Goal: Task Accomplishment & Management: Manage account settings

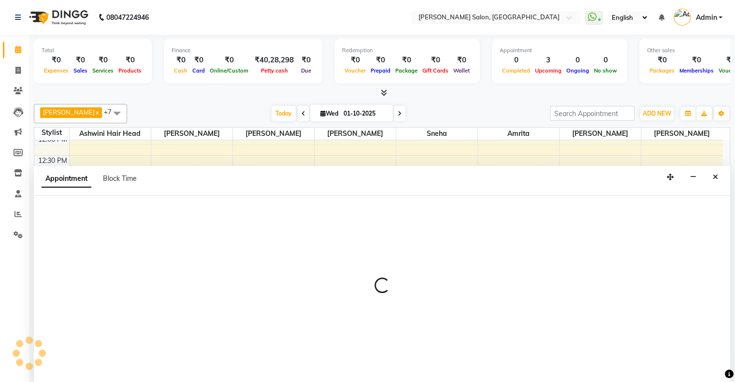
select select "69724"
select select "tentative"
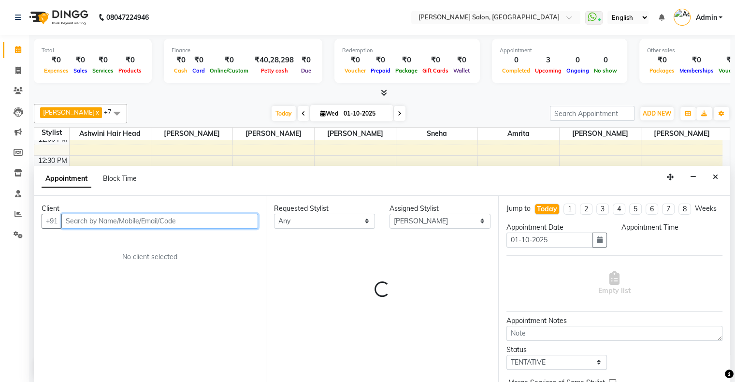
select select "825"
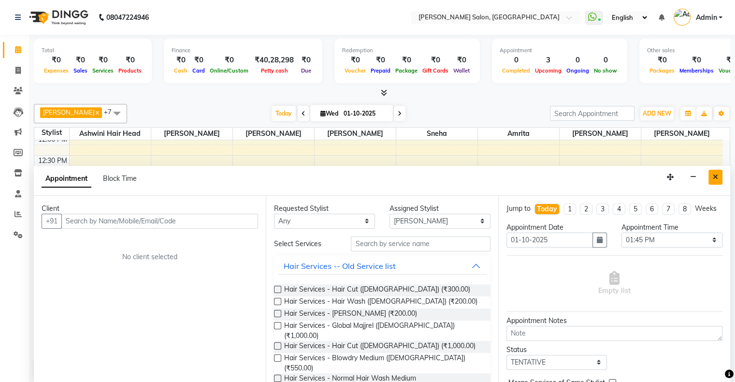
click at [718, 174] on button "Close" at bounding box center [715, 177] width 14 height 15
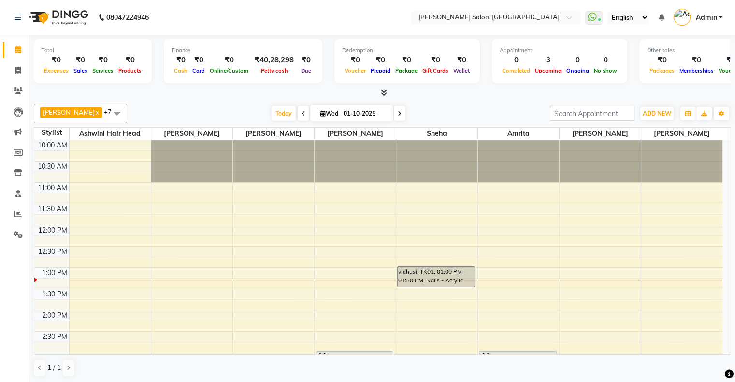
click at [301, 113] on icon at bounding box center [303, 114] width 4 height 6
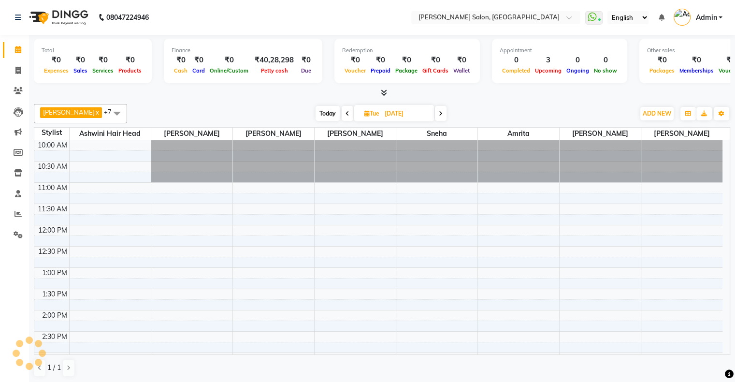
scroll to position [127, 0]
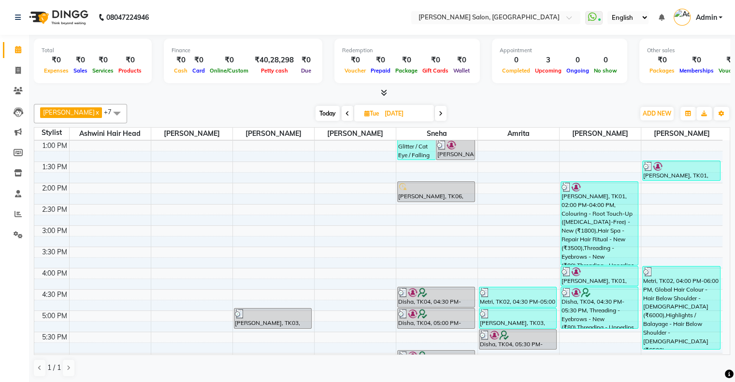
click at [345, 112] on icon at bounding box center [347, 114] width 4 height 6
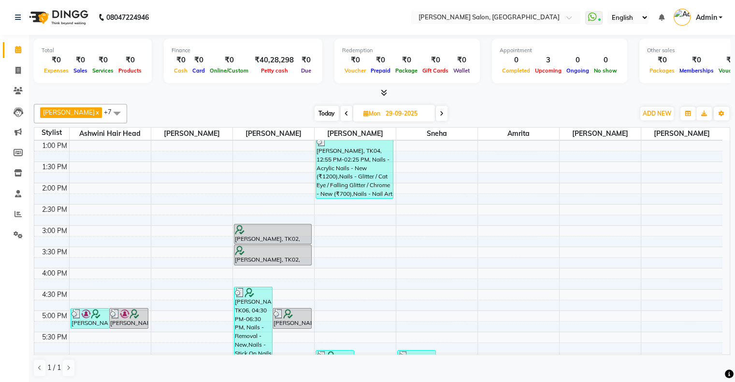
click at [344, 112] on icon at bounding box center [346, 114] width 4 height 6
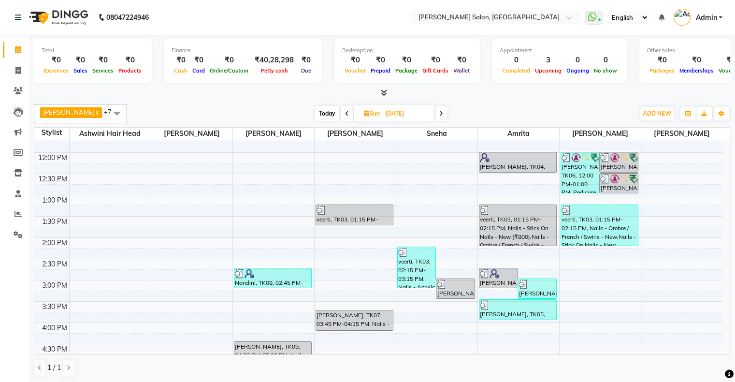
scroll to position [43, 0]
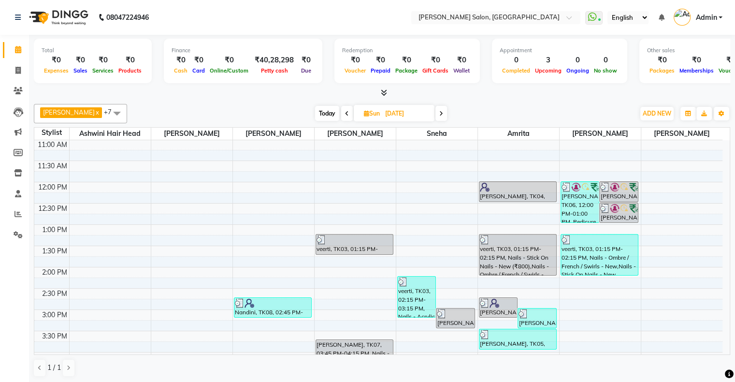
click at [345, 111] on icon at bounding box center [347, 114] width 4 height 6
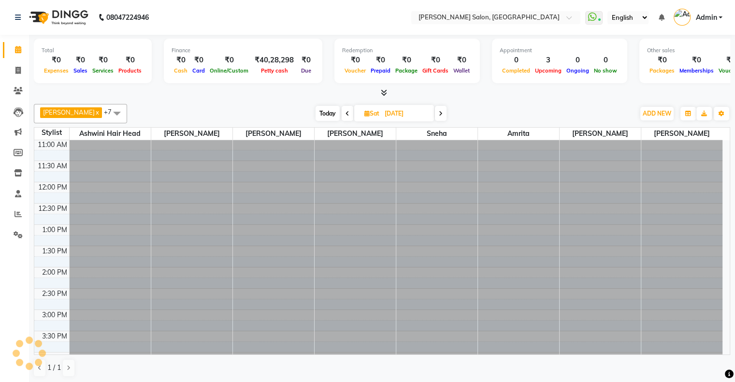
scroll to position [0, 0]
click at [345, 111] on icon at bounding box center [347, 114] width 4 height 6
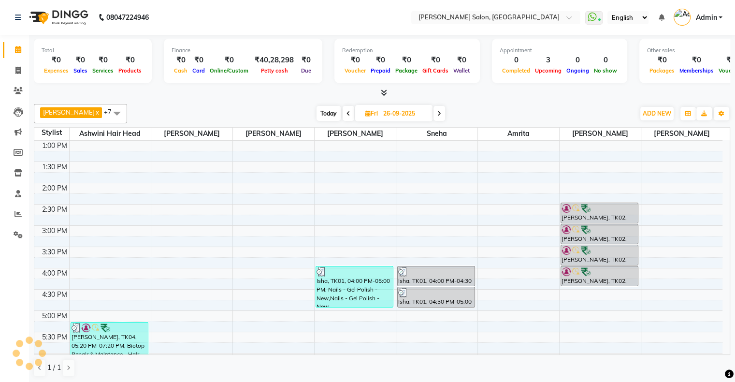
click at [343, 110] on span at bounding box center [349, 113] width 12 height 15
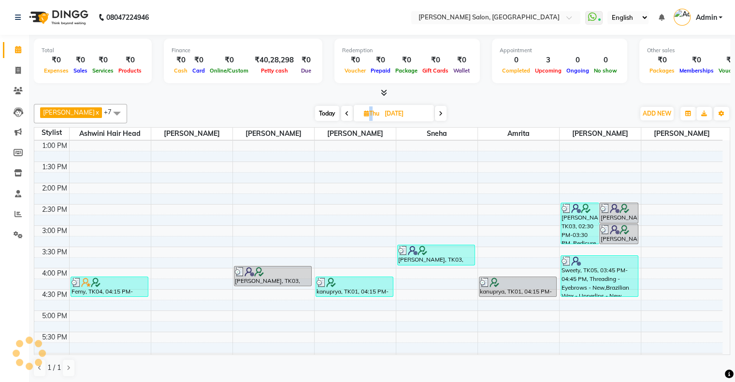
click at [345, 111] on icon at bounding box center [347, 114] width 4 height 6
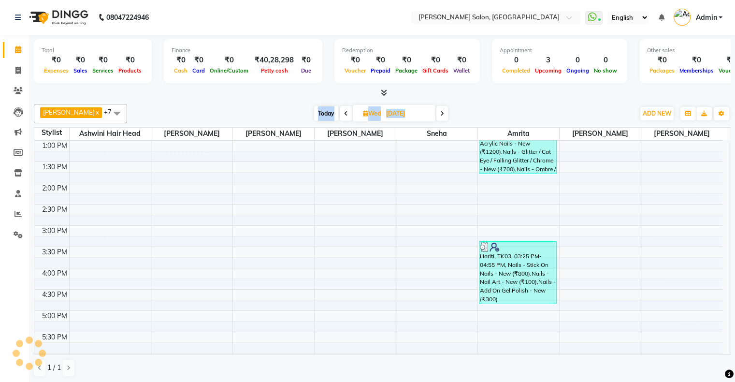
click at [344, 111] on icon at bounding box center [346, 114] width 4 height 6
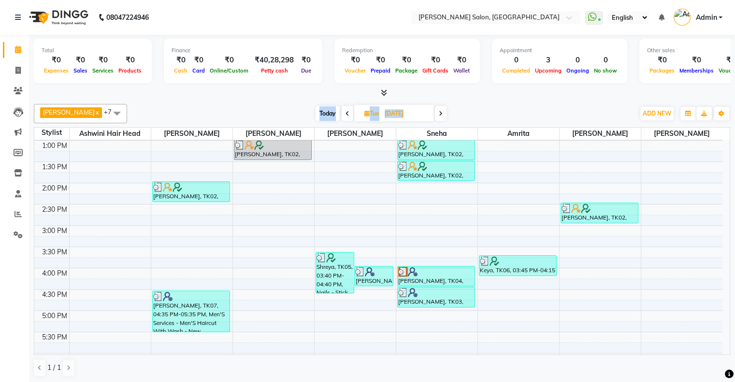
click at [345, 111] on icon at bounding box center [347, 114] width 4 height 6
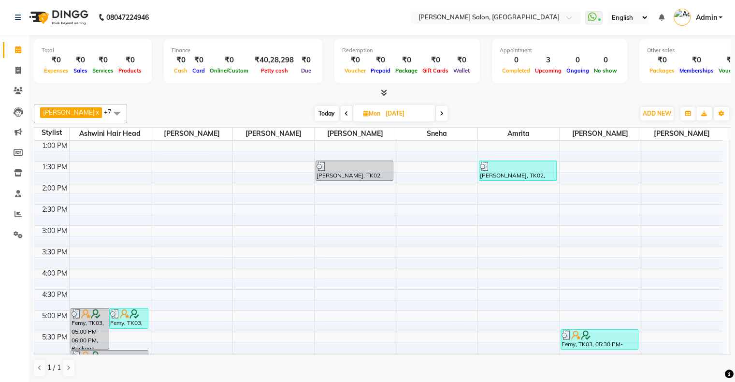
click at [344, 111] on icon at bounding box center [346, 114] width 4 height 6
type input "[DATE]"
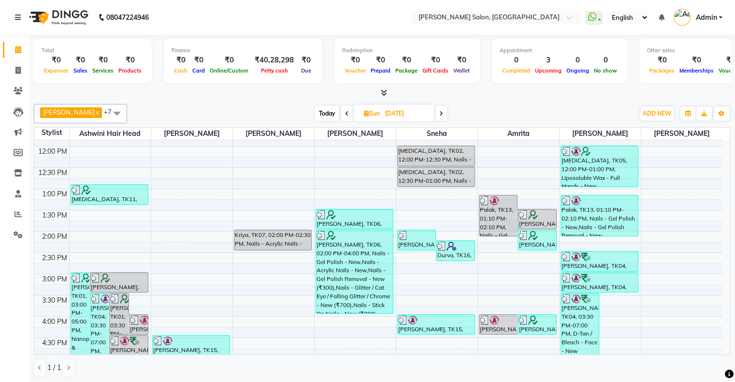
scroll to position [30, 0]
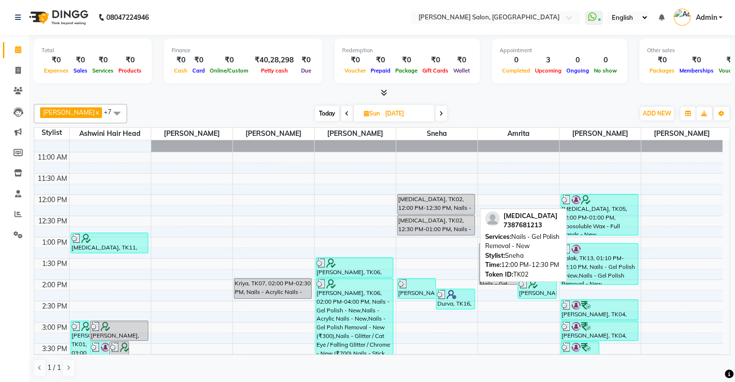
click at [432, 207] on div "[MEDICAL_DATA], TK02, 12:00 PM-12:30 PM, Nails - Gel Polish Removal - New" at bounding box center [436, 204] width 77 height 20
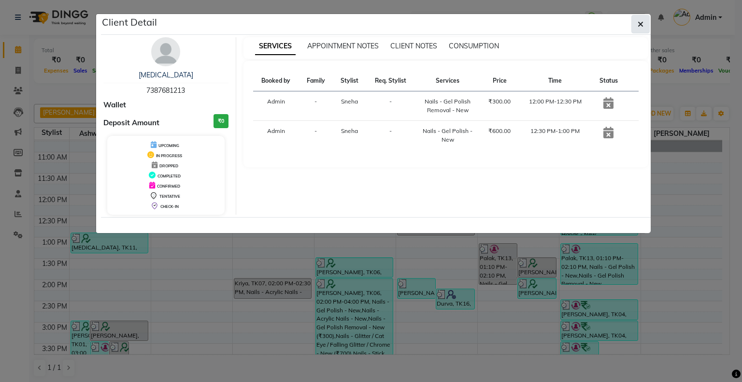
click at [642, 23] on icon "button" at bounding box center [641, 24] width 6 height 8
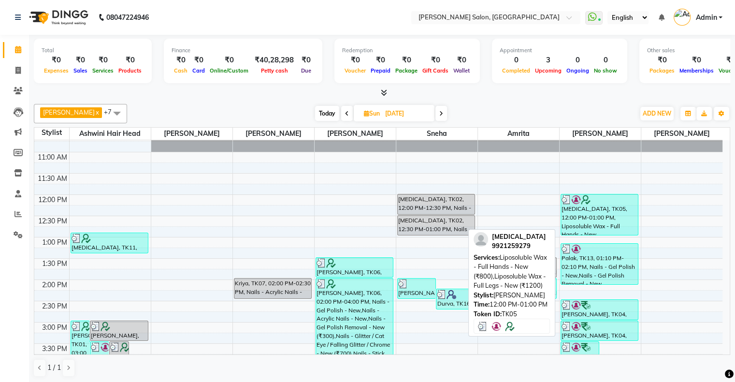
click at [590, 214] on div "[MEDICAL_DATA], TK05, 12:00 PM-01:00 PM, Liposoluble Wax - Full Hands - New (₹8…" at bounding box center [599, 214] width 77 height 41
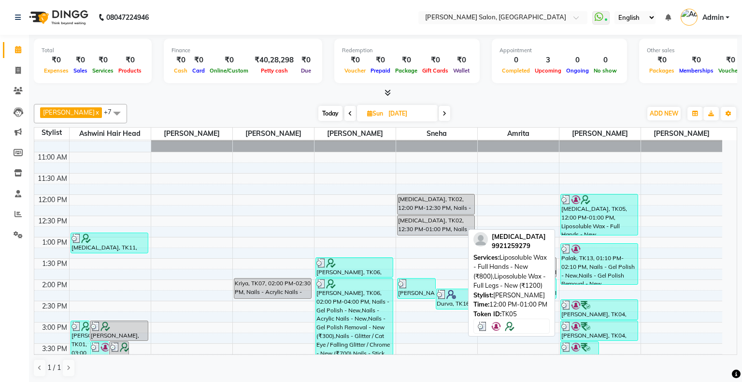
select select "3"
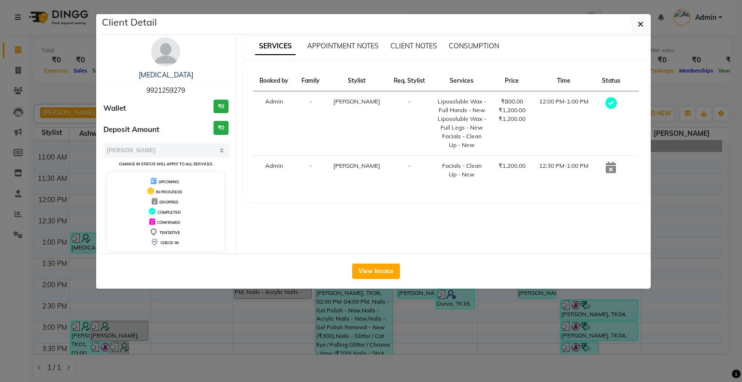
click at [197, 343] on ngb-modal-window "Client Detail [MEDICAL_DATA] 9921259279 Wallet ₹0 Deposit Amount ₹0 Select MARK…" at bounding box center [371, 191] width 742 height 382
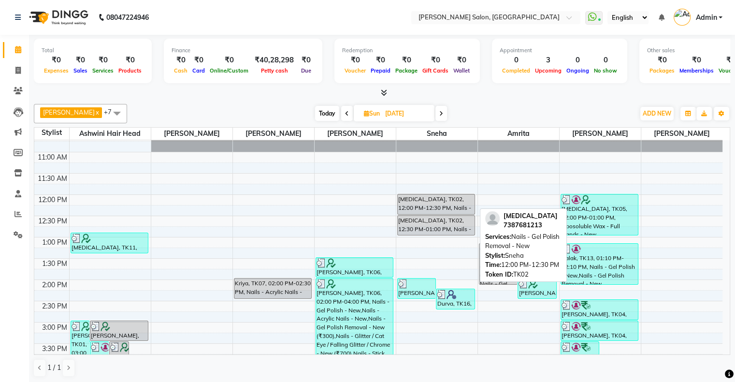
click at [448, 208] on div "[MEDICAL_DATA], TK02, 12:00 PM-12:30 PM, Nails - Gel Polish Removal - New" at bounding box center [436, 204] width 77 height 20
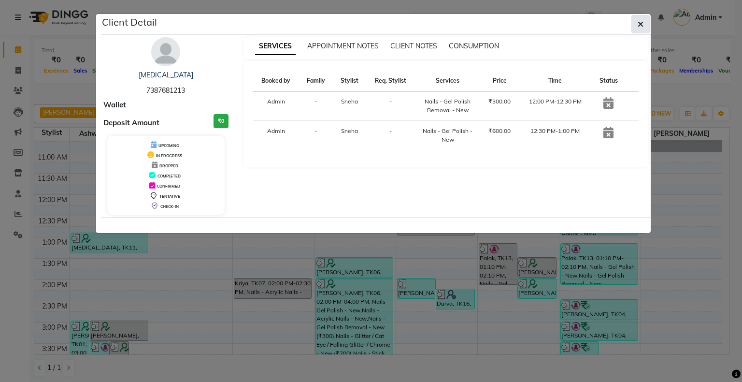
click at [639, 20] on button "button" at bounding box center [640, 24] width 18 height 18
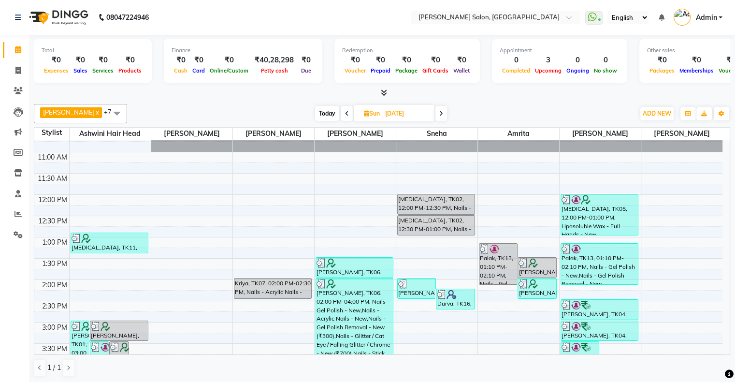
click at [632, 23] on select "English ENGLISH Español العربية मराठी हिंदी ગુજરાતી தமிழ் 中文" at bounding box center [627, 17] width 41 height 13
click at [338, 86] on div "Total ₹0 Expenses ₹0 Sales ₹0 Services ₹0 Products Finance ₹0 Cash ₹0 Card ₹0 O…" at bounding box center [382, 66] width 696 height 63
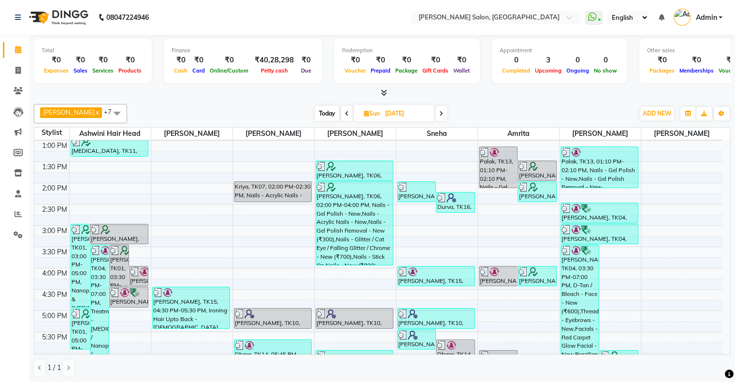
scroll to position [175, 0]
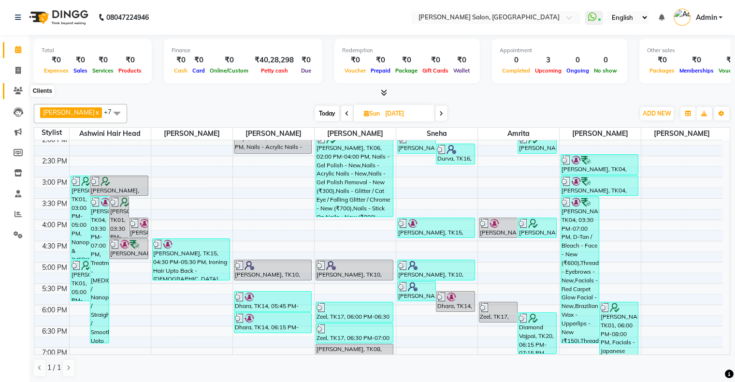
click at [14, 93] on icon at bounding box center [18, 90] width 9 height 7
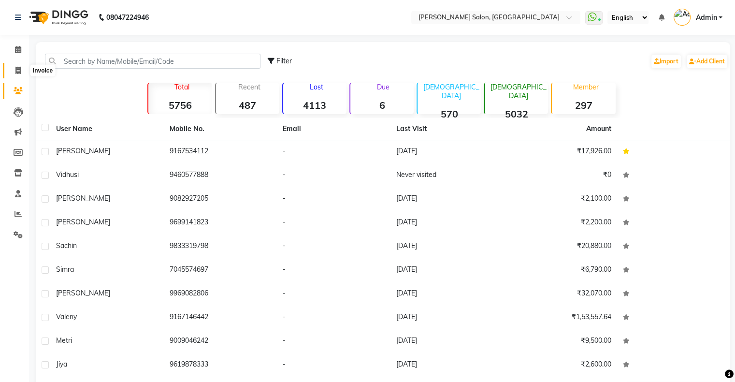
click at [17, 67] on icon at bounding box center [17, 70] width 5 height 7
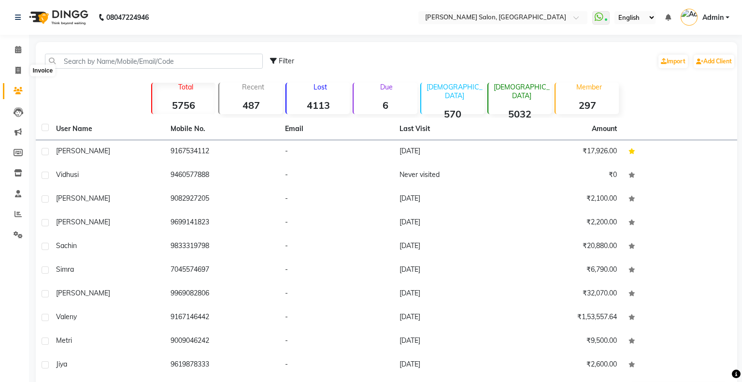
select select "4073"
select select "service"
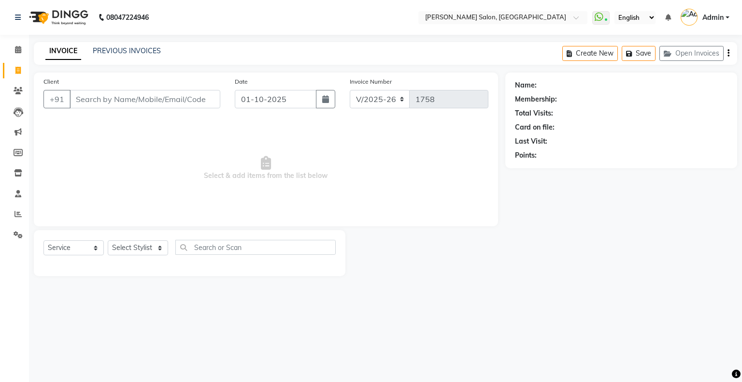
click at [114, 92] on input "Client" at bounding box center [145, 99] width 151 height 18
click at [139, 46] on link "PREVIOUS INVOICES" at bounding box center [127, 50] width 68 height 9
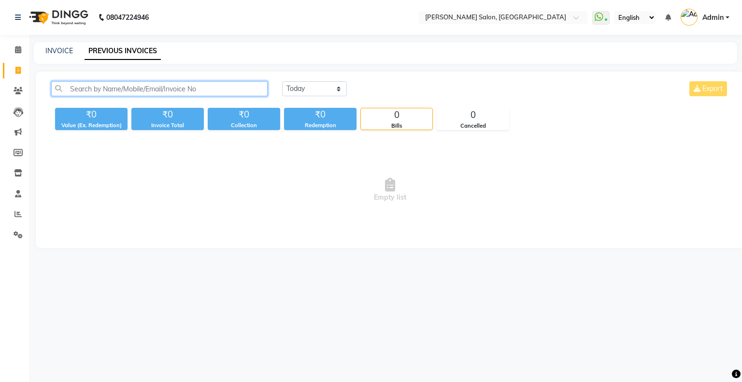
click at [143, 86] on input "text" at bounding box center [159, 88] width 216 height 15
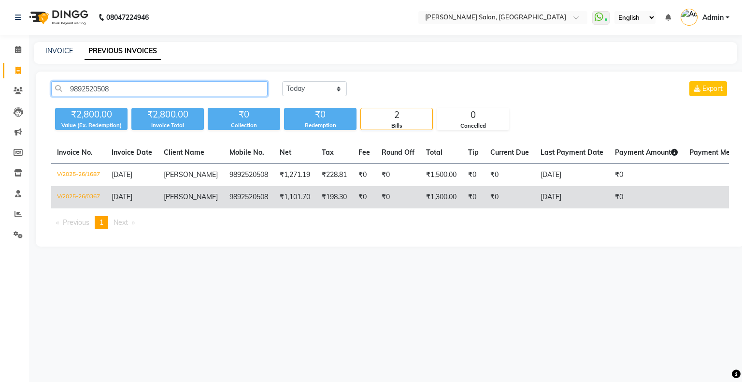
type input "9892520508"
click at [189, 198] on td "[PERSON_NAME]" at bounding box center [191, 197] width 66 height 22
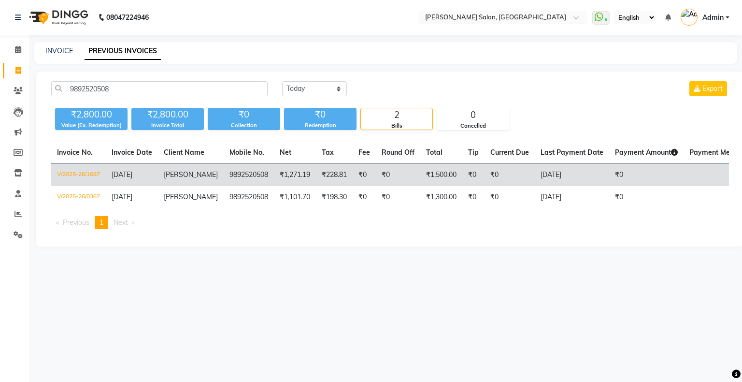
click at [152, 173] on td "[DATE]" at bounding box center [132, 175] width 52 height 23
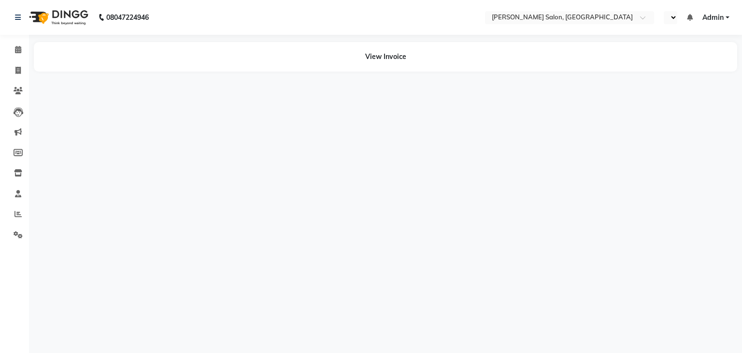
select select "en"
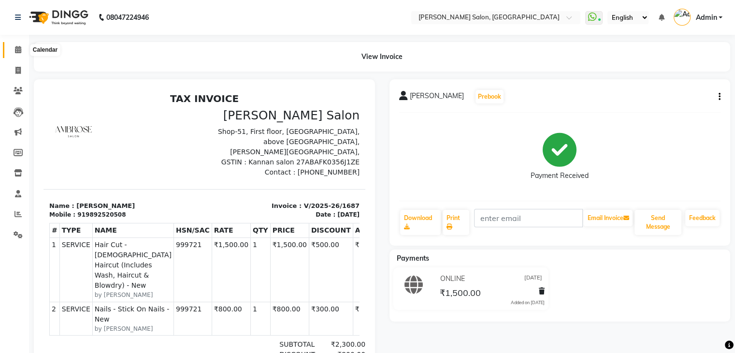
click at [12, 53] on span at bounding box center [18, 49] width 17 height 11
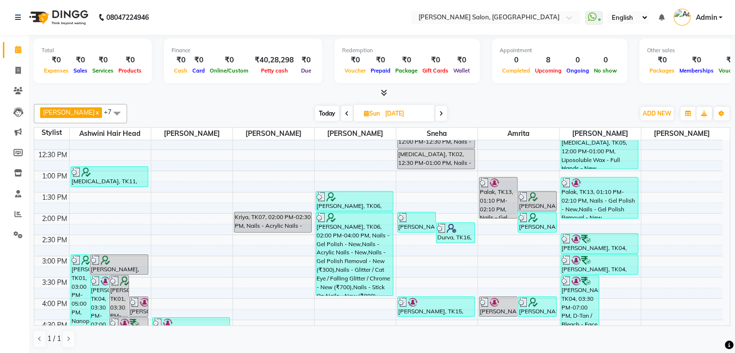
click at [315, 114] on span "Today" at bounding box center [327, 113] width 24 height 15
type input "01-10-2025"
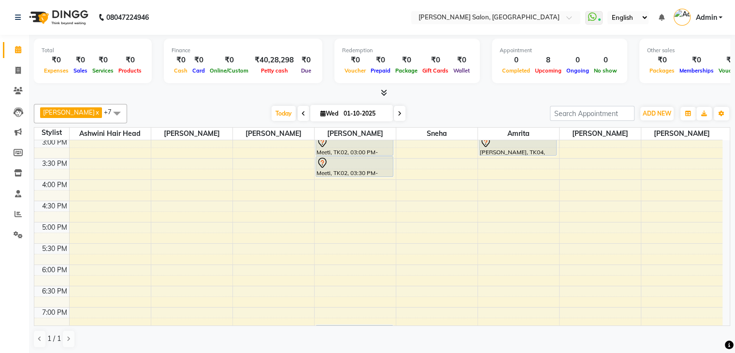
scroll to position [193, 0]
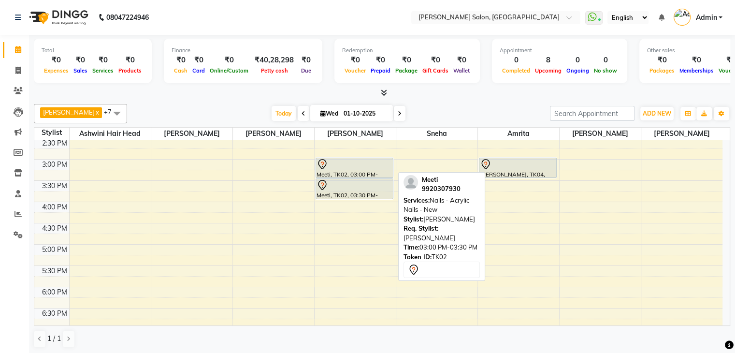
click at [358, 171] on div "Meeti, TK02, 03:00 PM-03:30 PM, Nails - Acrylic Nails - New" at bounding box center [354, 167] width 77 height 19
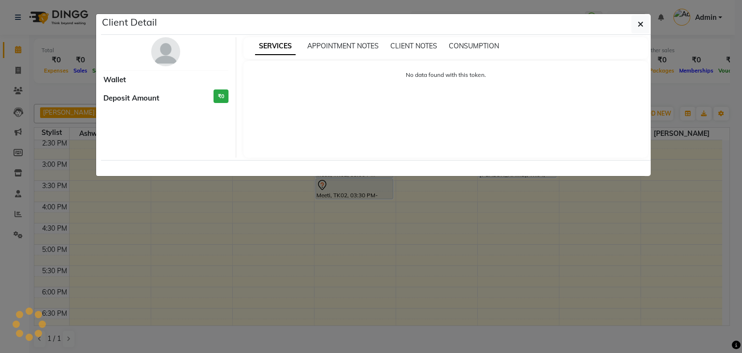
select select "7"
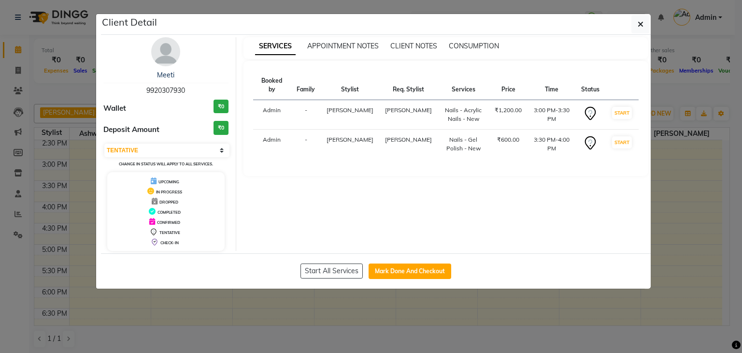
click at [382, 228] on div "SERVICES APPOINTMENT NOTES CLIENT NOTES CONSUMPTION Booked by Family Stylist Re…" at bounding box center [446, 144] width 420 height 214
click at [642, 23] on icon "button" at bounding box center [641, 24] width 6 height 8
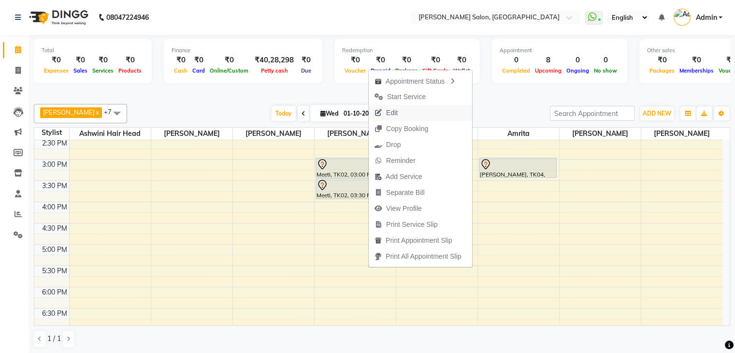
click at [411, 111] on button "Edit" at bounding box center [420, 113] width 103 height 16
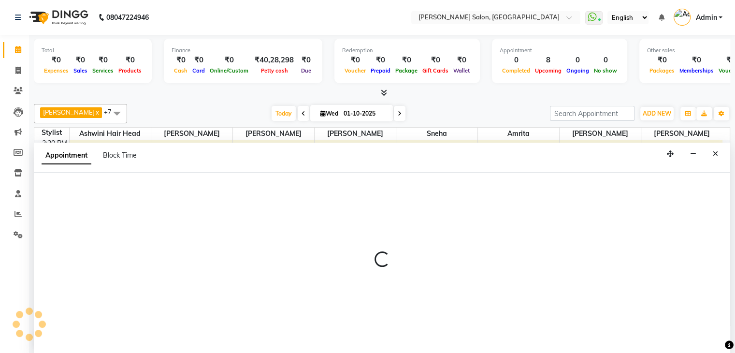
select select "tentative"
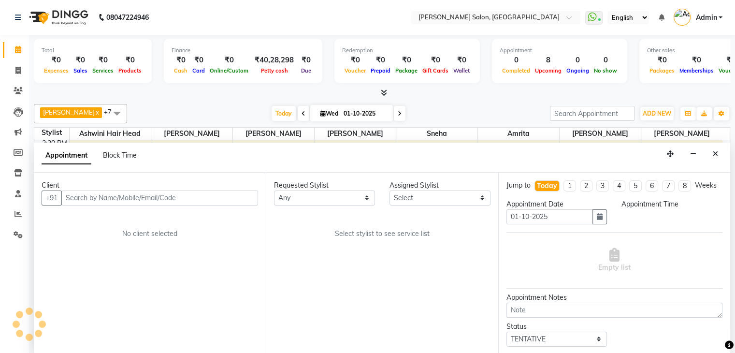
scroll to position [0, 0]
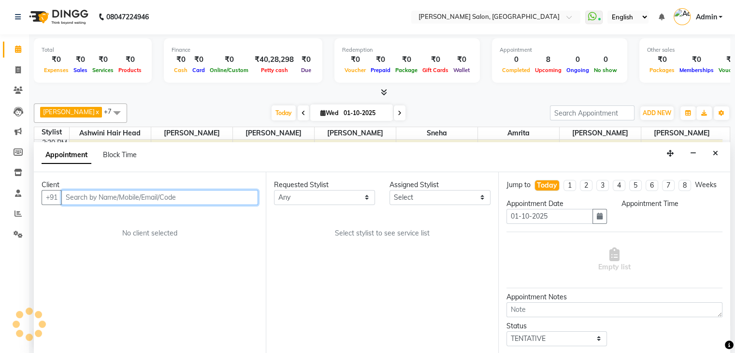
select select "82272"
select select "87848"
select select "900"
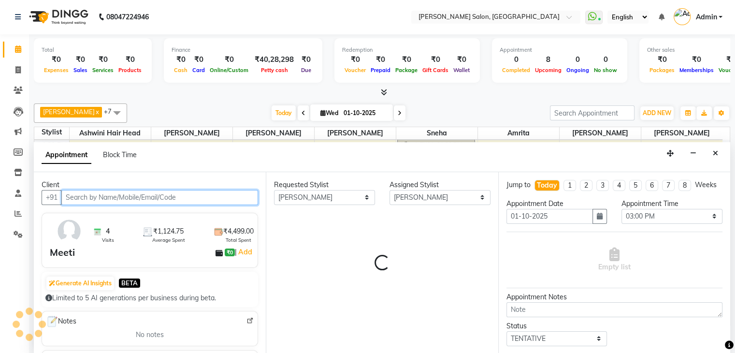
select select "1747"
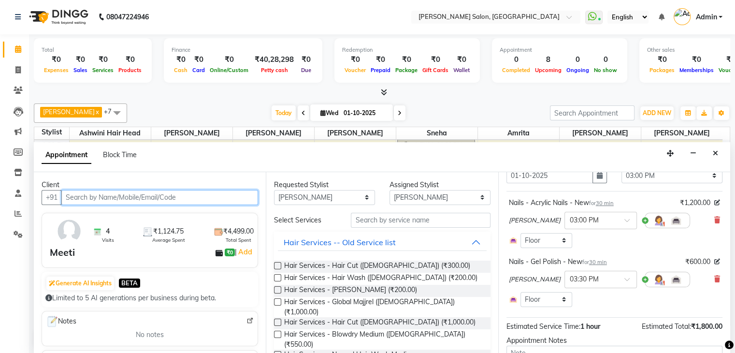
scroll to position [0, 0]
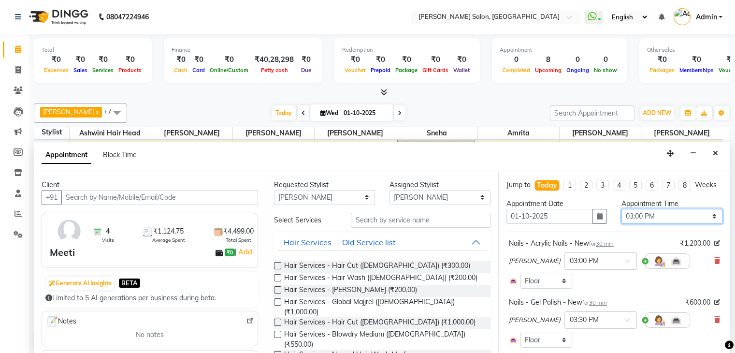
click at [665, 222] on select "Select 11:00 AM 11:15 AM 11:30 AM 11:45 AM 12:00 PM 12:15 PM 12:30 PM 12:45 PM …" at bounding box center [671, 216] width 101 height 15
select select "1020"
click at [621, 216] on select "Select 11:00 AM 11:15 AM 11:30 AM 11:45 AM 12:00 PM 12:15 PM 12:30 PM 12:45 PM …" at bounding box center [671, 216] width 101 height 15
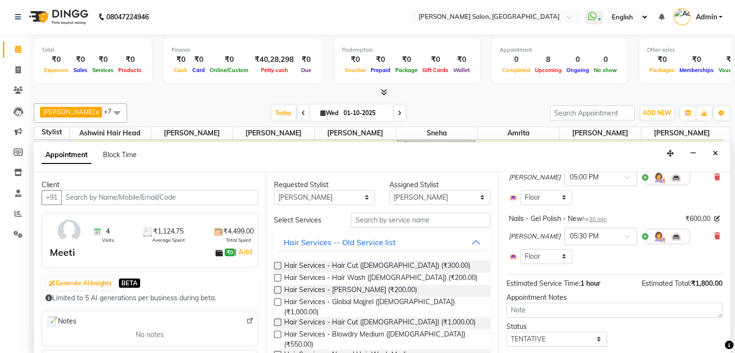
scroll to position [118, 0]
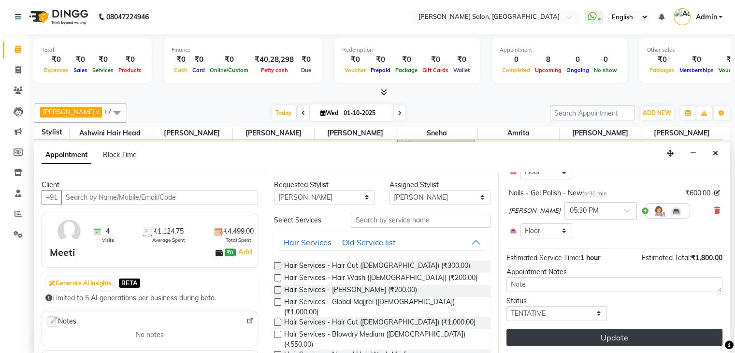
click at [630, 334] on button "Update" at bounding box center [614, 336] width 216 height 17
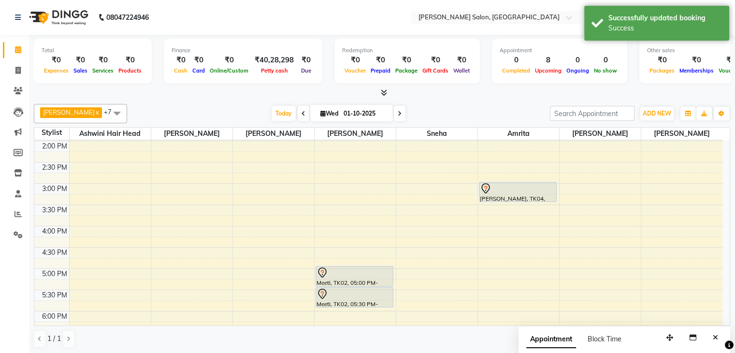
scroll to position [175, 0]
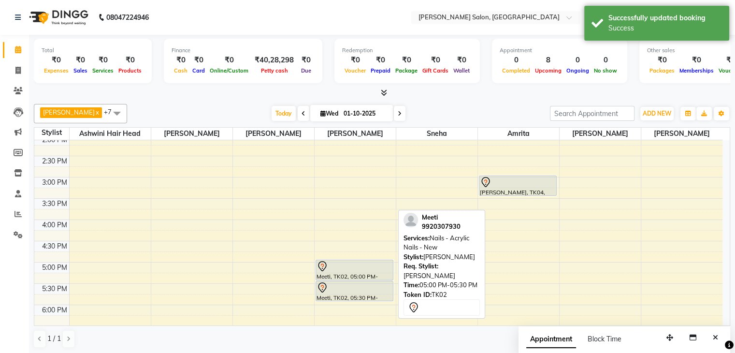
click at [368, 267] on div at bounding box center [354, 266] width 76 height 12
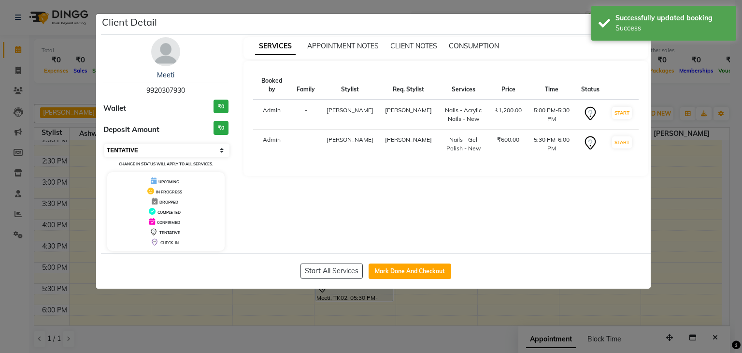
click at [167, 148] on select "Select IN SERVICE CONFIRMED TENTATIVE CHECK IN MARK DONE DROPPED UPCOMING" at bounding box center [166, 150] width 125 height 14
select select "6"
click at [104, 143] on select "Select IN SERVICE CONFIRMED TENTATIVE CHECK IN MARK DONE DROPPED UPCOMING" at bounding box center [166, 150] width 125 height 14
click at [630, 303] on ngb-modal-window "Client Detail Meeti 9920307930 Wallet ₹0 Deposit Amount ₹0 Select IN SERVICE CO…" at bounding box center [371, 176] width 742 height 353
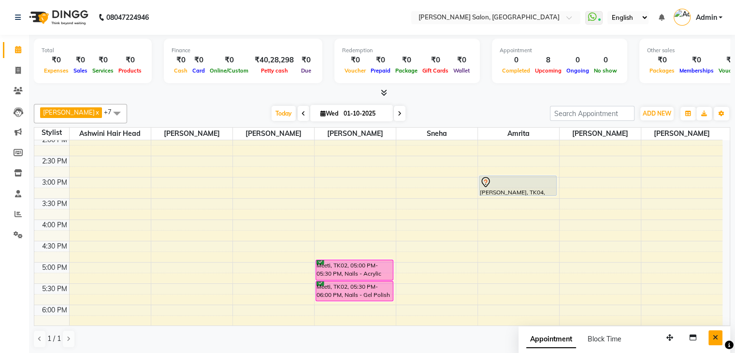
click at [721, 337] on button "Close" at bounding box center [715, 337] width 14 height 15
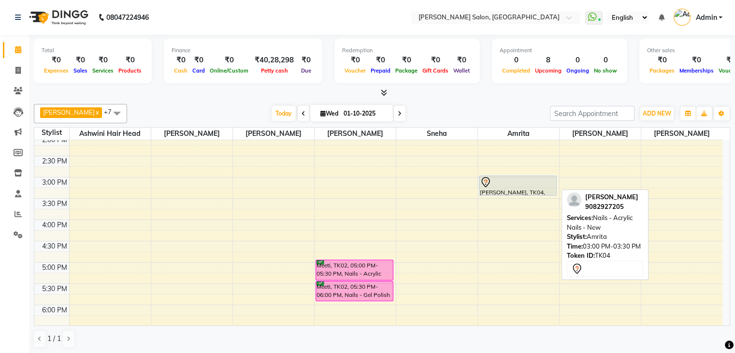
scroll to position [127, 0]
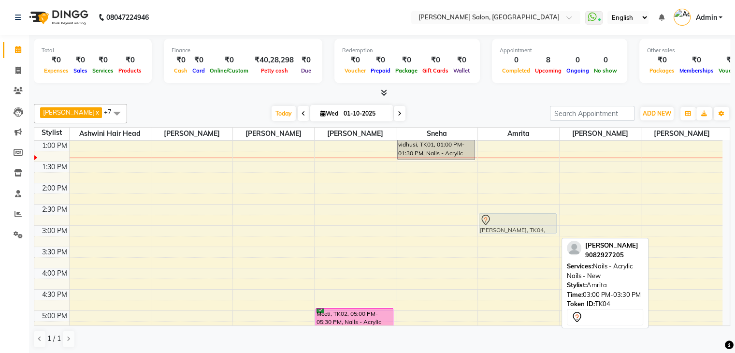
drag, startPoint x: 514, startPoint y: 230, endPoint x: 514, endPoint y: 222, distance: 8.2
click at [514, 222] on div "Krisha, TK04, 03:00 PM-03:30 PM, Nails - Acrylic Nails - New Krisha, TK04, 03:0…" at bounding box center [518, 289] width 81 height 552
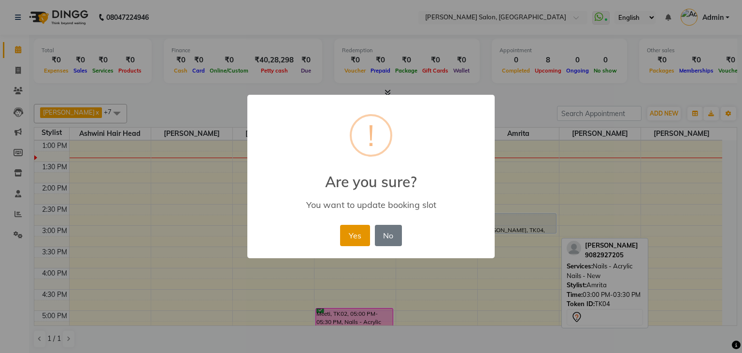
click at [357, 232] on button "Yes" at bounding box center [354, 235] width 29 height 21
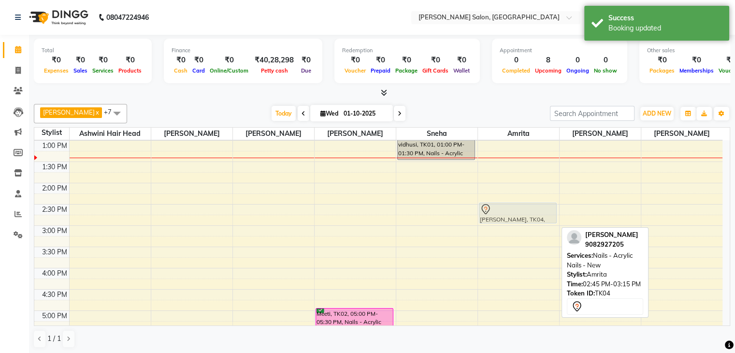
drag, startPoint x: 522, startPoint y: 229, endPoint x: 521, endPoint y: 222, distance: 7.3
click at [521, 222] on div "Krisha, TK04, 02:45 PM-03:15 PM, Nails - Acrylic Nails - New Krisha, TK04, 02:4…" at bounding box center [518, 289] width 81 height 552
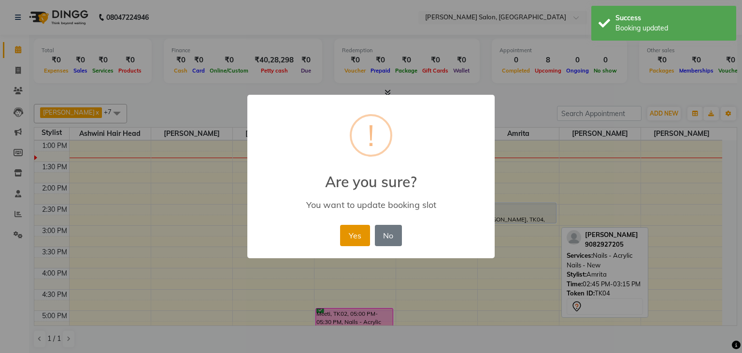
click at [361, 233] on button "Yes" at bounding box center [354, 235] width 29 height 21
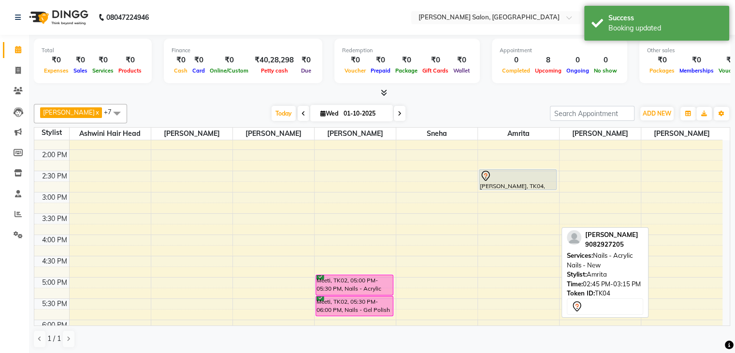
scroll to position [113, 0]
